Goal: Task Accomplishment & Management: Complete application form

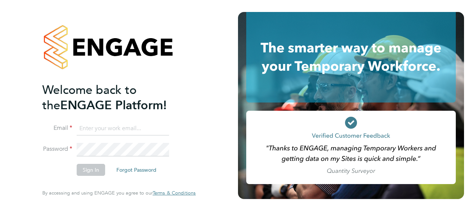
type input "pauline.fynn@yahoo.co.uk"
click at [92, 172] on button "Sign In" at bounding box center [91, 170] width 28 height 12
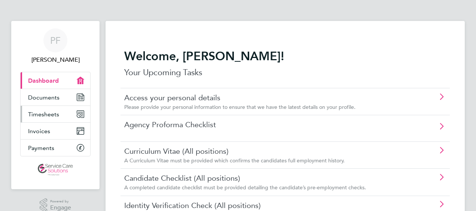
click at [78, 115] on icon "Main navigation" at bounding box center [78, 115] width 3 height 3
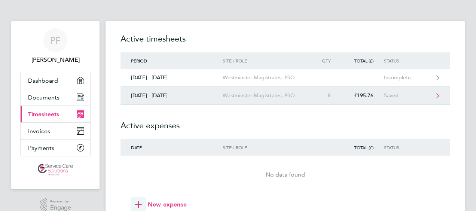
click at [156, 91] on link "[DATE] - [DATE] Westminster Magistrates, PSO 8 £195.76 Saved" at bounding box center [285, 96] width 329 height 18
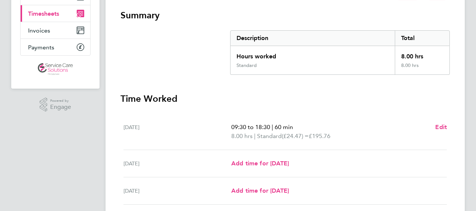
scroll to position [112, 0]
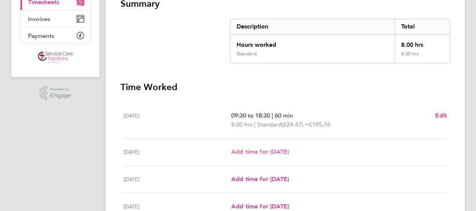
click at [242, 153] on span "Add time for [DATE]" at bounding box center [260, 151] width 58 height 7
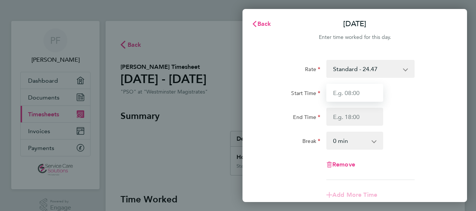
click at [335, 97] on input "Start Time" at bounding box center [354, 93] width 57 height 18
type input "10:00"
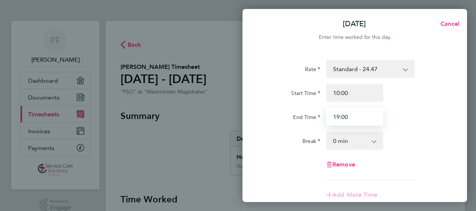
type input "19:00"
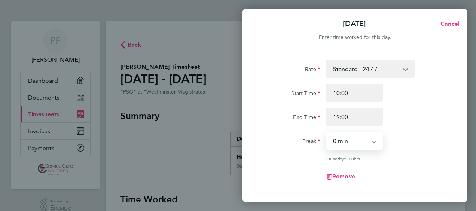
click at [346, 145] on select "0 min 15 min 30 min 45 min 60 min 75 min 90 min" at bounding box center [350, 141] width 46 height 16
select select "60"
click at [327, 133] on select "0 min 15 min 30 min 45 min 60 min 75 min 90 min" at bounding box center [350, 141] width 46 height 16
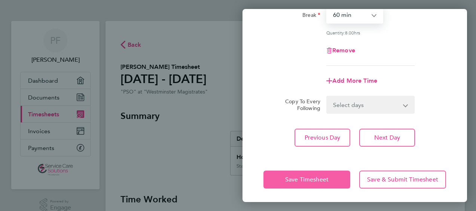
scroll to position [127, 0]
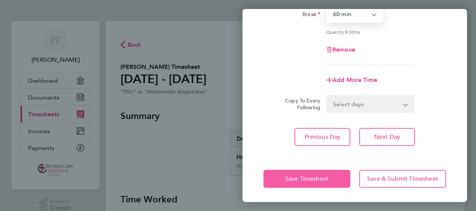
click at [320, 179] on span "Save Timesheet" at bounding box center [306, 178] width 43 height 7
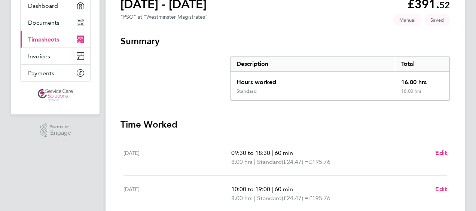
scroll to position [150, 0]
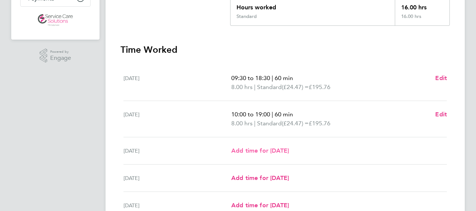
click at [277, 152] on span "Add time for [DATE]" at bounding box center [260, 150] width 58 height 7
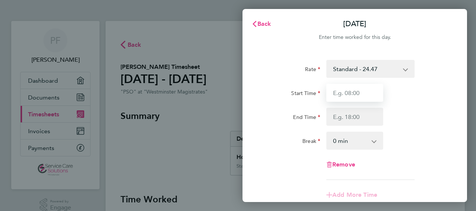
click at [335, 94] on input "Start Time" at bounding box center [354, 93] width 57 height 18
type input "10:00"
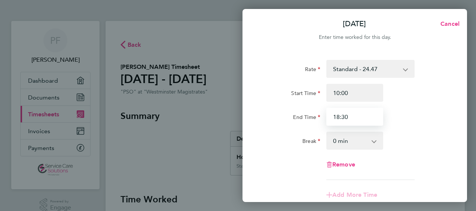
type input "18:30"
click at [397, 63] on select "Standard - 24.47" at bounding box center [366, 69] width 78 height 16
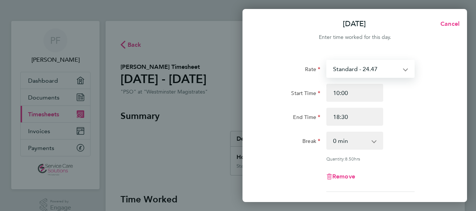
click at [373, 145] on select "0 min 15 min 30 min 45 min 60 min 75 min 90 min" at bounding box center [350, 141] width 46 height 16
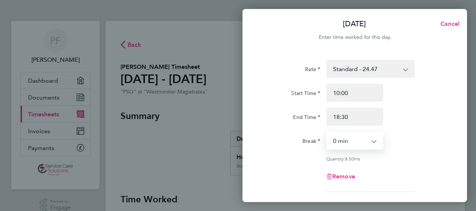
select select "30"
click at [327, 133] on select "0 min 15 min 30 min 45 min 60 min 75 min 90 min" at bounding box center [350, 141] width 46 height 16
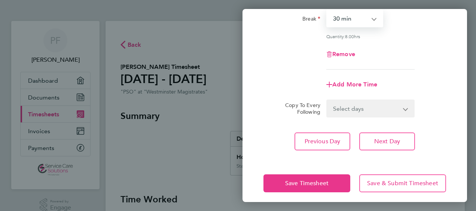
scroll to position [127, 0]
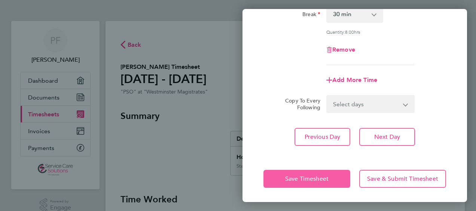
click at [296, 177] on span "Save Timesheet" at bounding box center [306, 178] width 43 height 7
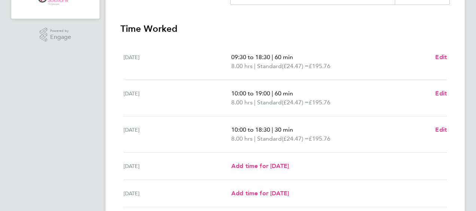
scroll to position [187, 0]
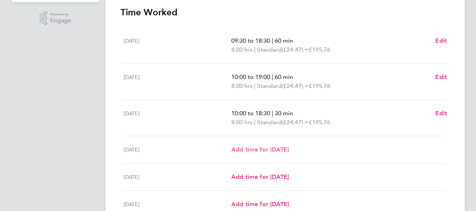
click at [283, 148] on span "Add time for [DATE]" at bounding box center [260, 149] width 58 height 7
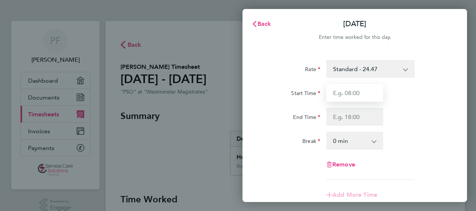
click at [341, 95] on input "Start Time" at bounding box center [354, 93] width 57 height 18
type input "08:00"
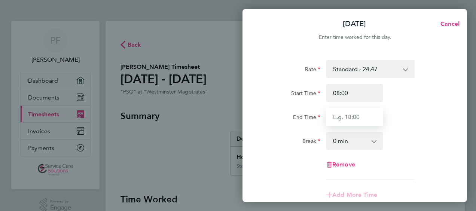
click at [342, 117] on input "End Time" at bounding box center [354, 117] width 57 height 18
type input "18:30"
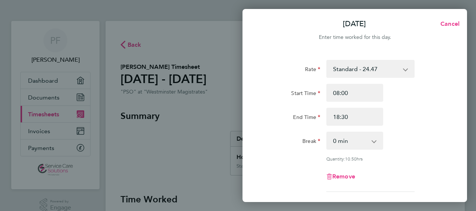
click at [403, 100] on div "Start Time 08:00" at bounding box center [355, 93] width 189 height 18
click at [370, 142] on select "0 min 15 min 30 min 45 min 60 min 75 min 90 min" at bounding box center [350, 141] width 46 height 16
select select "60"
click at [327, 133] on select "0 min 15 min 30 min 45 min 60 min 75 min 90 min" at bounding box center [350, 141] width 46 height 16
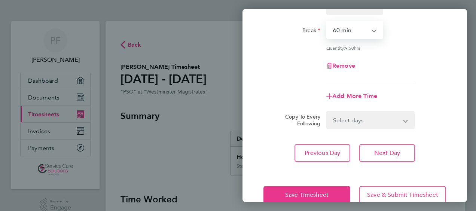
scroll to position [112, 0]
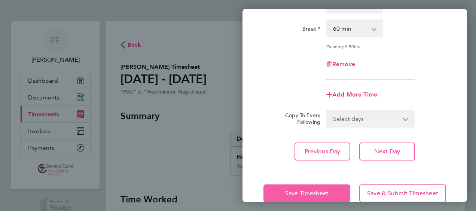
click at [325, 187] on button "Save Timesheet" at bounding box center [307, 194] width 87 height 18
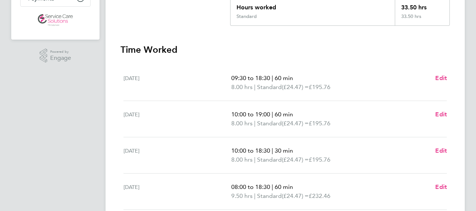
scroll to position [187, 0]
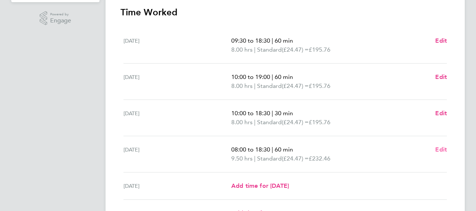
click at [438, 149] on span "Edit" at bounding box center [441, 149] width 12 height 7
select select "60"
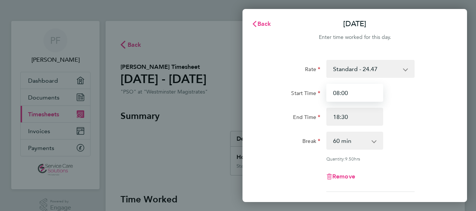
click at [352, 95] on input "08:00" at bounding box center [354, 93] width 57 height 18
type input "0"
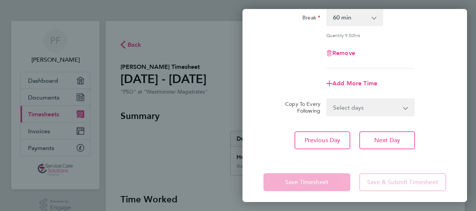
scroll to position [127, 0]
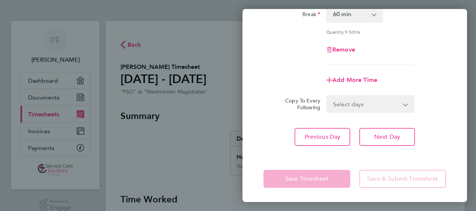
type input "09:30"
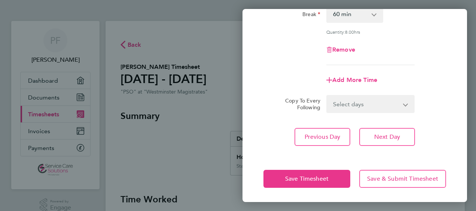
click at [308, 179] on app-form-button "Save Timesheet" at bounding box center [309, 179] width 91 height 18
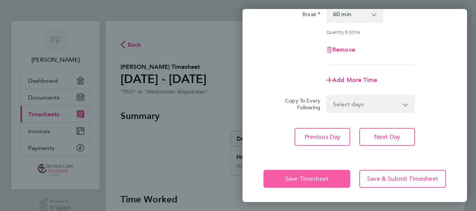
click at [309, 178] on span "Save Timesheet" at bounding box center [306, 178] width 43 height 7
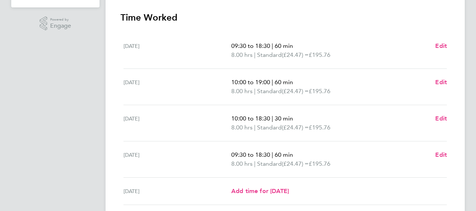
scroll to position [187, 0]
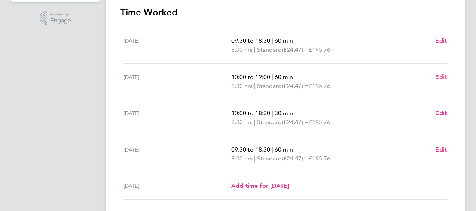
click at [443, 77] on span "Edit" at bounding box center [441, 76] width 12 height 7
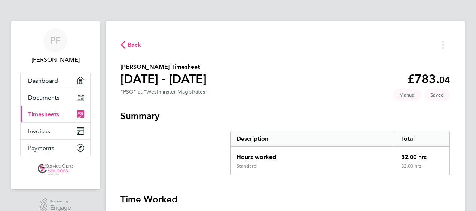
select select "60"
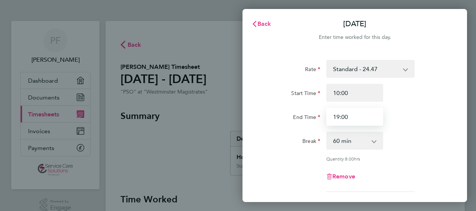
click at [354, 115] on input "19:00" at bounding box center [354, 117] width 57 height 18
type input "1"
type input "18:30"
click at [408, 92] on div "Start Time 10:00" at bounding box center [355, 93] width 189 height 18
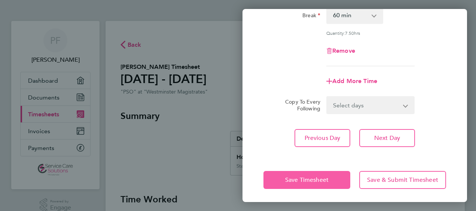
scroll to position [127, 0]
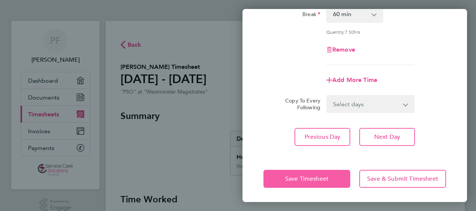
click at [322, 177] on span "Save Timesheet" at bounding box center [306, 178] width 43 height 7
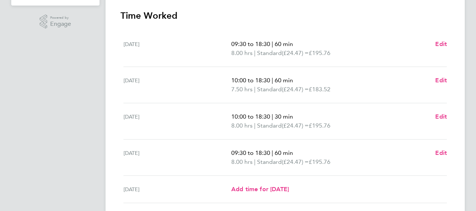
scroll to position [187, 0]
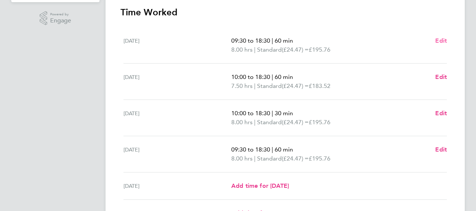
click at [439, 37] on span "Edit" at bounding box center [441, 40] width 12 height 7
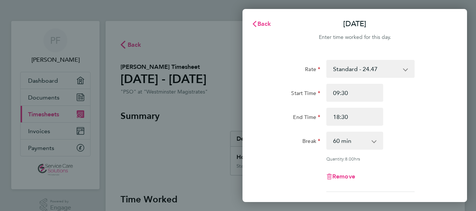
click at [374, 142] on app-icon-cross-button at bounding box center [378, 141] width 9 height 16
click at [375, 140] on app-icon-cross-button at bounding box center [378, 141] width 9 height 16
click at [366, 140] on select "0 min 15 min 30 min 45 min 60 min 75 min 90 min" at bounding box center [350, 141] width 46 height 16
select select "30"
click at [327, 133] on select "0 min 15 min 30 min 45 min 60 min 75 min 90 min" at bounding box center [350, 141] width 46 height 16
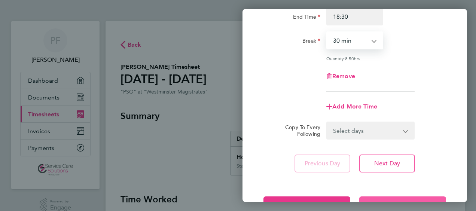
scroll to position [127, 0]
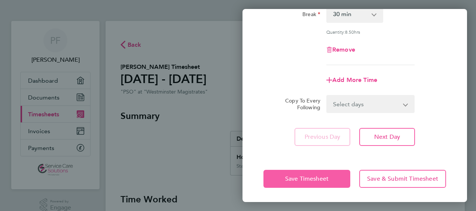
click at [321, 176] on span "Save Timesheet" at bounding box center [306, 178] width 43 height 7
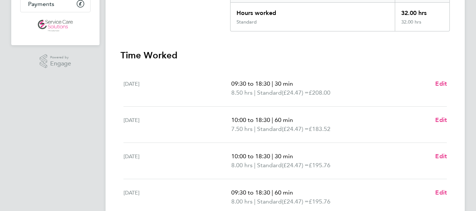
scroll to position [187, 0]
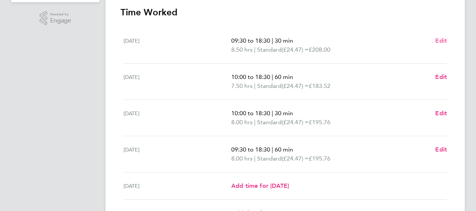
click at [440, 41] on span "Edit" at bounding box center [441, 40] width 12 height 7
select select "30"
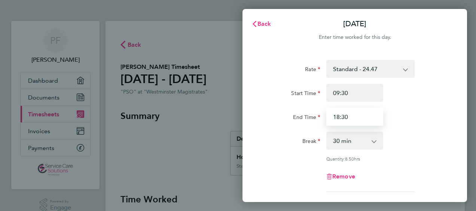
click at [350, 116] on input "18:30" at bounding box center [354, 117] width 57 height 18
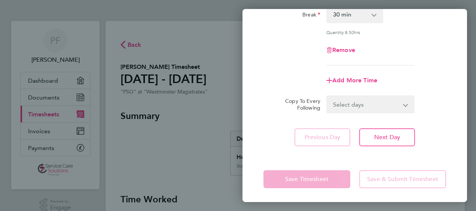
scroll to position [127, 0]
type input "18:00"
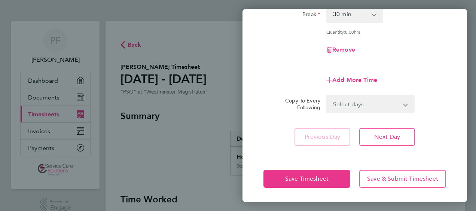
click at [322, 178] on app-form-button "Save Timesheet" at bounding box center [309, 179] width 91 height 18
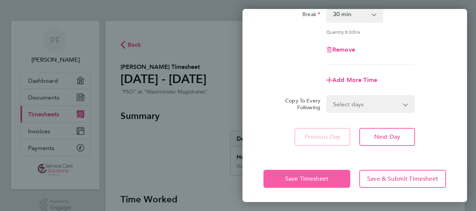
click at [322, 178] on span "Save Timesheet" at bounding box center [306, 178] width 43 height 7
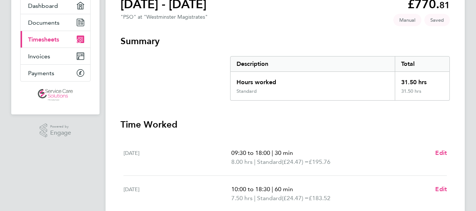
scroll to position [112, 0]
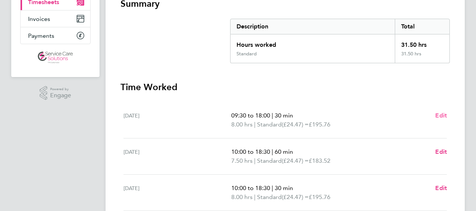
click at [444, 115] on span "Edit" at bounding box center [441, 115] width 12 height 7
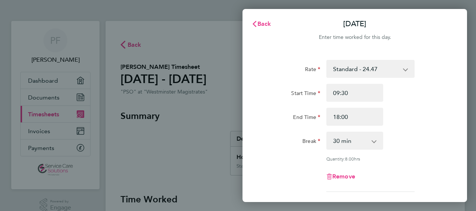
click at [375, 142] on app-icon-cross-button at bounding box center [378, 141] width 9 height 16
click at [376, 141] on app-icon-cross-button at bounding box center [378, 141] width 9 height 16
click at [360, 141] on select "0 min 15 min 30 min 45 min 60 min 75 min 90 min" at bounding box center [350, 141] width 46 height 16
select select "60"
click at [327, 133] on select "0 min 15 min 30 min 45 min 60 min 75 min 90 min" at bounding box center [350, 141] width 46 height 16
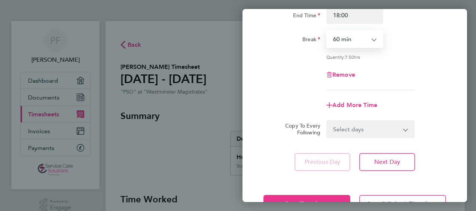
scroll to position [127, 0]
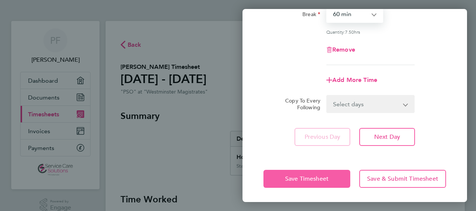
click at [320, 179] on span "Save Timesheet" at bounding box center [306, 178] width 43 height 7
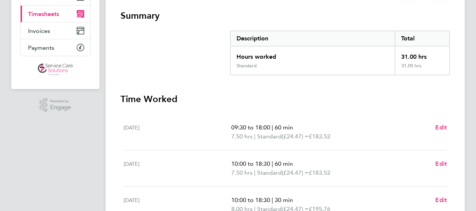
scroll to position [112, 0]
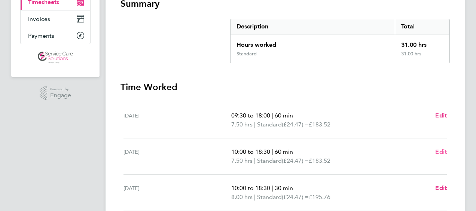
click at [438, 150] on span "Edit" at bounding box center [441, 151] width 12 height 7
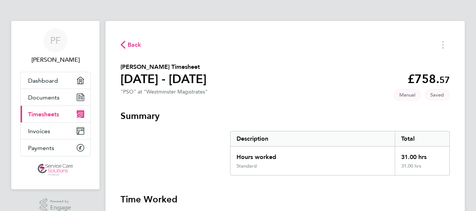
select select "60"
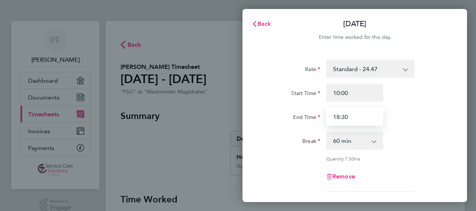
click at [352, 118] on input "18:30" at bounding box center [354, 117] width 57 height 18
type input "18:00"
click at [420, 127] on div "Rate Standard - 24.47 Start Time 10:00 End Time 18:00 Break 0 min 15 min 30 min…" at bounding box center [355, 126] width 183 height 132
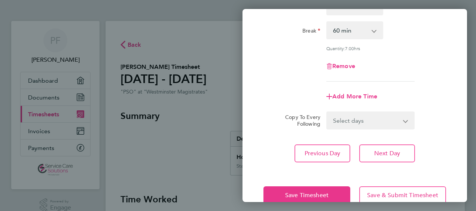
scroll to position [112, 0]
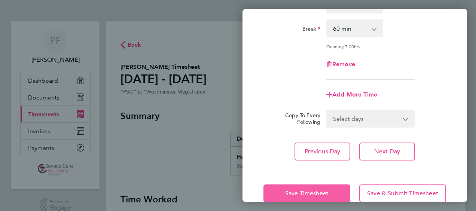
click at [305, 190] on span "Save Timesheet" at bounding box center [306, 193] width 43 height 7
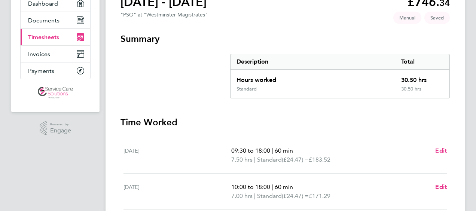
scroll to position [112, 0]
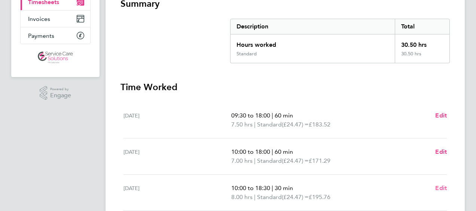
click at [439, 187] on span "Edit" at bounding box center [441, 188] width 12 height 7
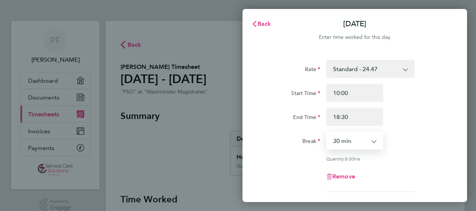
click at [371, 142] on select "0 min 15 min 30 min 45 min 60 min 75 min 90 min" at bounding box center [350, 141] width 46 height 16
select select "60"
click at [327, 133] on select "0 min 15 min 30 min 45 min 60 min 75 min 90 min" at bounding box center [350, 141] width 46 height 16
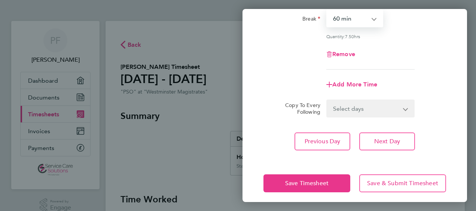
scroll to position [127, 0]
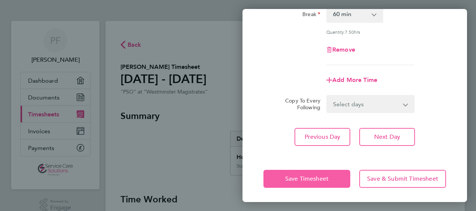
click at [305, 175] on span "Save Timesheet" at bounding box center [306, 178] width 43 height 7
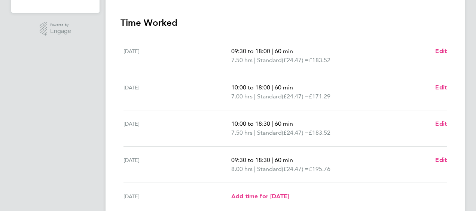
scroll to position [187, 0]
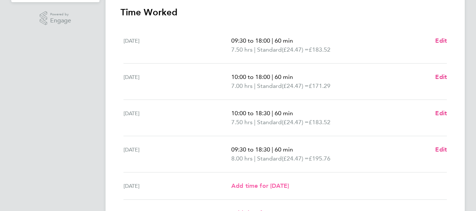
click at [284, 186] on span "Add time for [DATE]" at bounding box center [260, 185] width 58 height 7
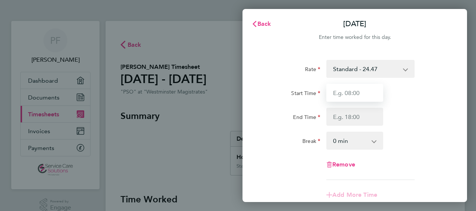
click at [337, 97] on input "Start Time" at bounding box center [354, 93] width 57 height 18
type input "09:30"
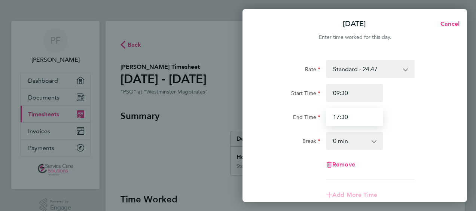
type input "17:30"
click at [336, 156] on div "Rate Standard - 24.47 Start Time 09:30 End Time 17:30 Break 0 min 15 min 30 min…" at bounding box center [355, 120] width 183 height 120
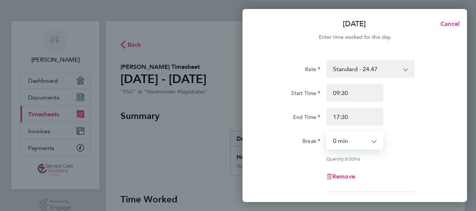
click at [372, 139] on select "0 min 15 min 30 min 45 min 60 min 75 min 90 min" at bounding box center [350, 141] width 46 height 16
select select "60"
click at [327, 133] on select "0 min 15 min 30 min 45 min 60 min 75 min 90 min" at bounding box center [350, 141] width 46 height 16
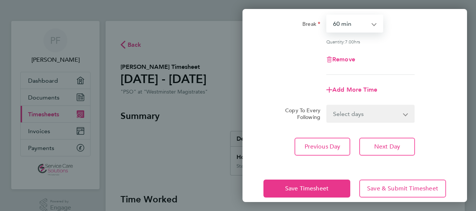
scroll to position [127, 0]
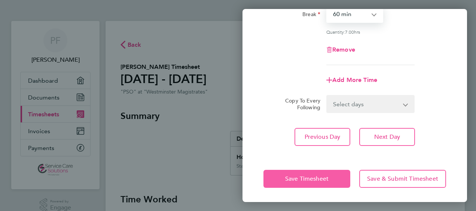
click at [328, 182] on button "Save Timesheet" at bounding box center [307, 179] width 87 height 18
